Goal: Information Seeking & Learning: Learn about a topic

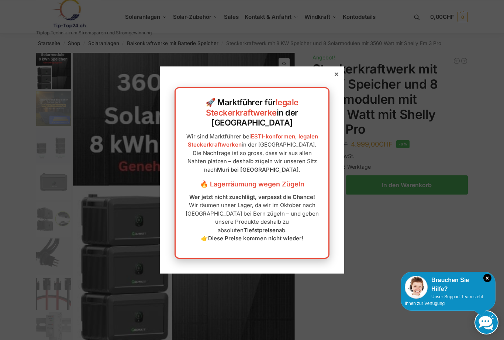
click at [338, 76] on icon at bounding box center [337, 74] width 4 height 4
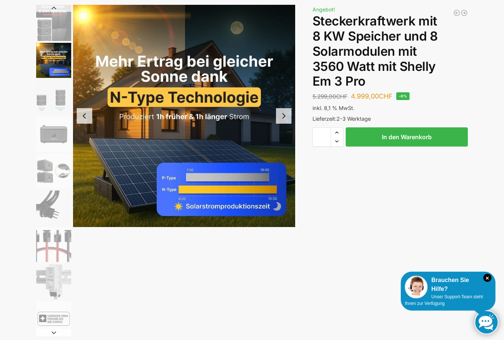
scroll to position [58, 0]
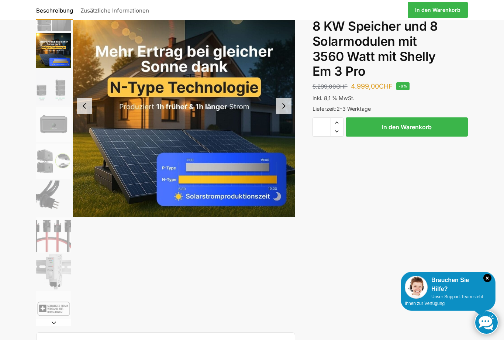
click at [54, 127] on img "4 / 9" at bounding box center [53, 124] width 35 height 35
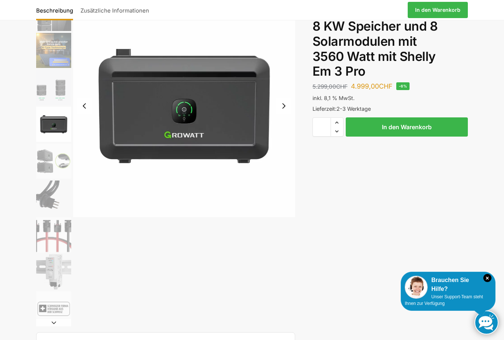
click at [49, 97] on img "3 / 9" at bounding box center [53, 87] width 35 height 35
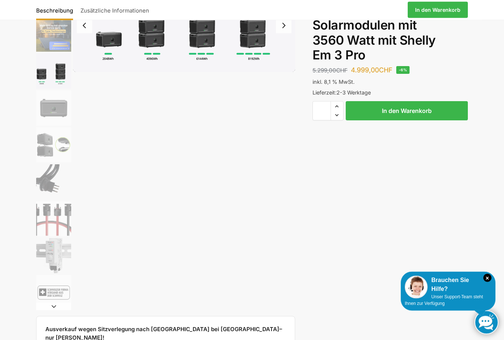
scroll to position [75, 0]
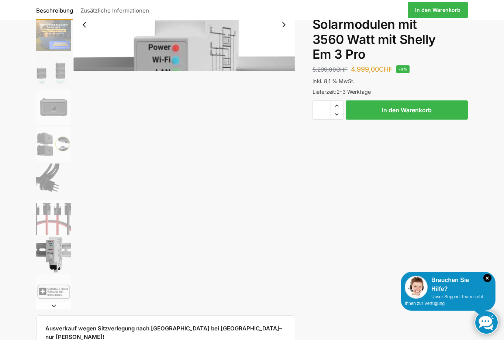
click at [58, 256] on img "8 / 9" at bounding box center [53, 254] width 35 height 35
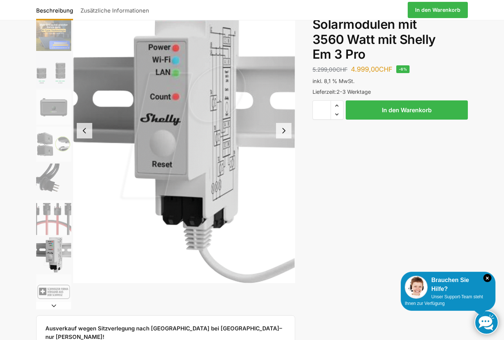
click at [58, 223] on img "7 / 9" at bounding box center [53, 217] width 35 height 35
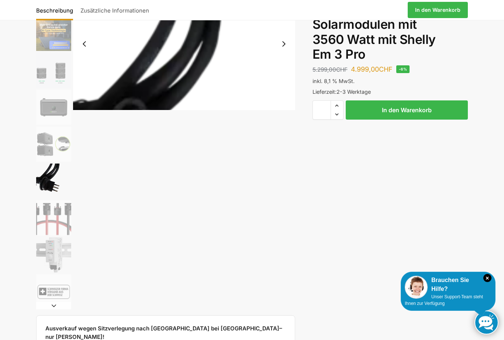
click at [59, 178] on img "6 / 9" at bounding box center [53, 181] width 35 height 35
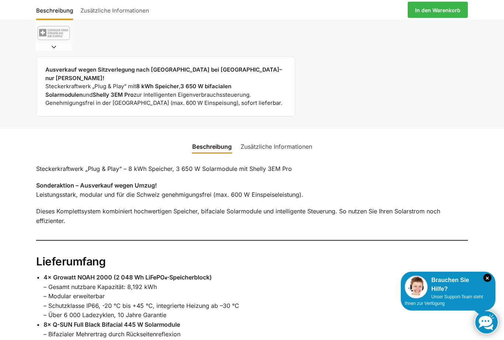
scroll to position [334, 0]
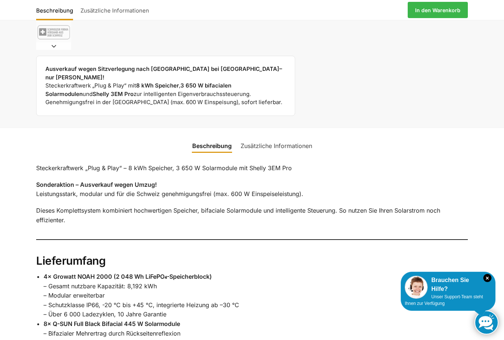
click at [282, 140] on link "Zusätzliche Informationen" at bounding box center [276, 146] width 80 height 18
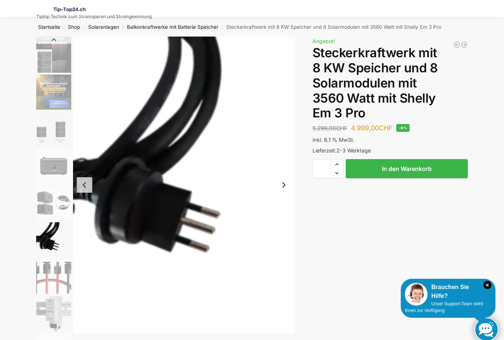
scroll to position [0, 0]
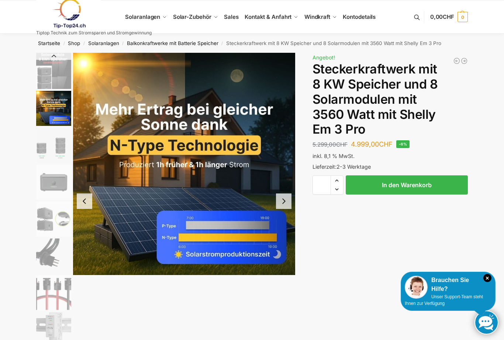
click at [53, 110] on img "2 / 9" at bounding box center [53, 108] width 35 height 35
click at [47, 76] on img "1 / 9" at bounding box center [53, 71] width 35 height 36
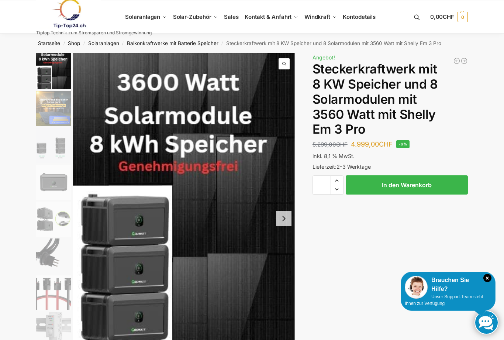
click at [187, 45] on link "Balkonkraftwerke mit Batterie Speicher" at bounding box center [173, 43] width 92 height 6
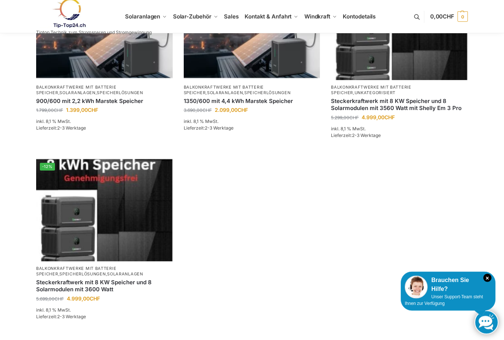
scroll to position [109, 0]
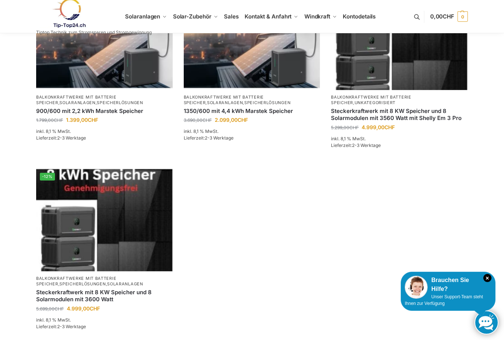
click at [98, 227] on img at bounding box center [104, 220] width 137 height 102
